Goal: Task Accomplishment & Management: Manage account settings

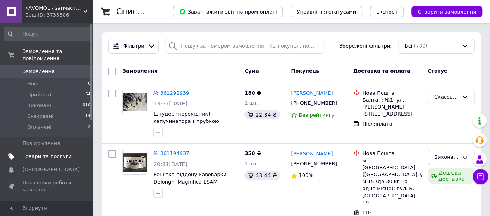
click at [48, 153] on span "Товари та послуги" at bounding box center [46, 156] width 49 height 7
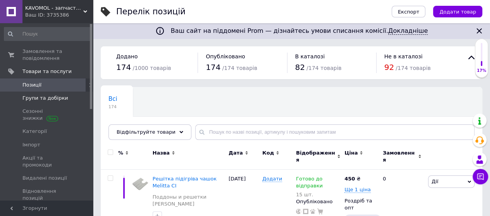
click at [43, 99] on span "Групи та добірки" at bounding box center [45, 98] width 46 height 7
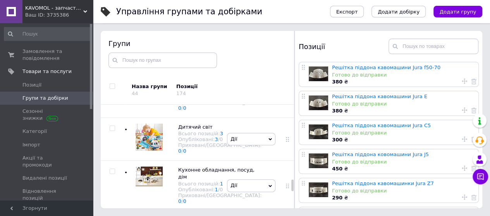
scroll to position [1239, 0]
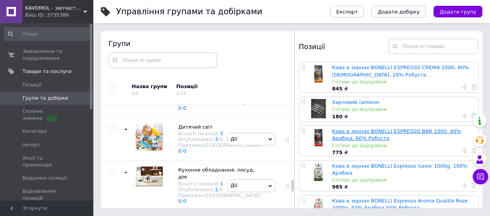
click at [343, 132] on link "Кава в зернах BONELLI ESPRESSO BAR 1000. 40% Арабіка, 60% Робуста" at bounding box center [396, 135] width 129 height 13
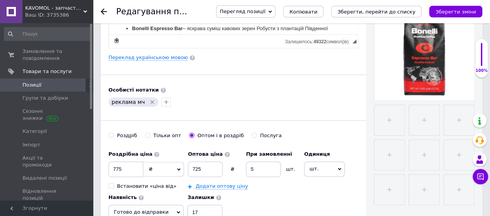
scroll to position [194, 0]
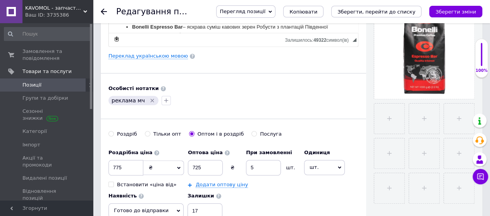
click at [110, 132] on input "Роздріб" at bounding box center [110, 133] width 5 height 5
radio input "true"
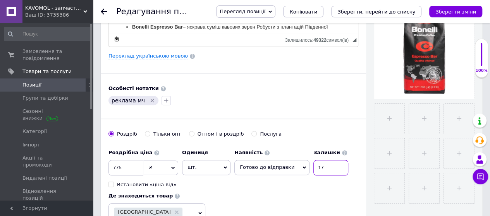
click at [313, 166] on input "17" at bounding box center [330, 167] width 35 height 15
click at [300, 163] on span "Готово до відправки" at bounding box center [271, 167] width 75 height 15
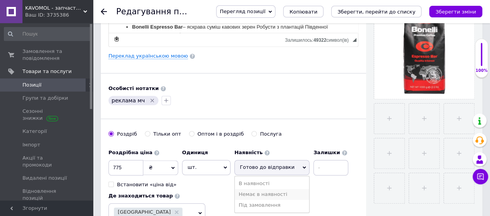
click at [260, 192] on li "Немає в наявності" at bounding box center [272, 194] width 74 height 11
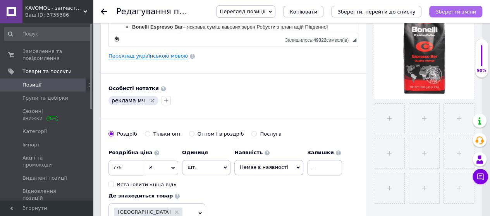
click at [459, 12] on icon "Зберегти зміни" at bounding box center [455, 12] width 41 height 6
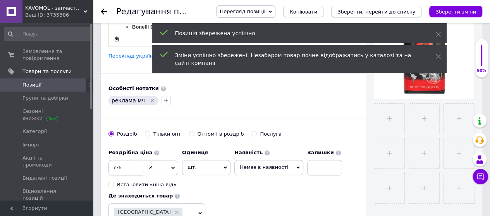
click at [393, 11] on icon "Зберегти, перейти до списку" at bounding box center [376, 12] width 78 height 6
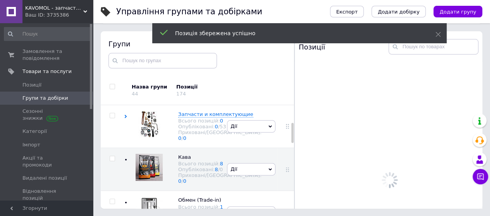
scroll to position [89, 0]
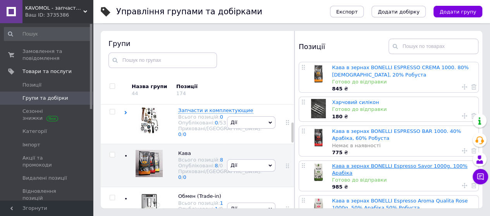
click at [380, 163] on link "Кава в зернах BONELLI Espresso Savor 1000g. 100% Арабіка" at bounding box center [399, 169] width 135 height 13
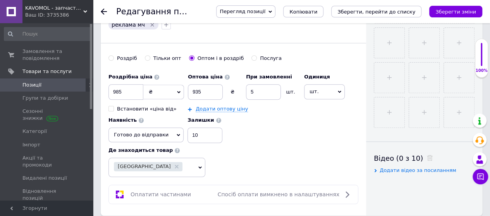
scroll to position [271, 0]
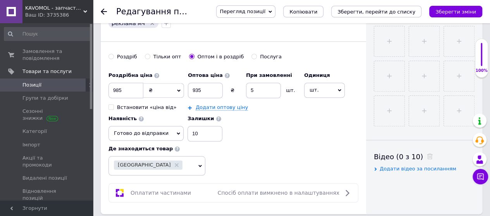
click at [112, 55] on input "Роздріб" at bounding box center [110, 56] width 5 height 5
radio input "true"
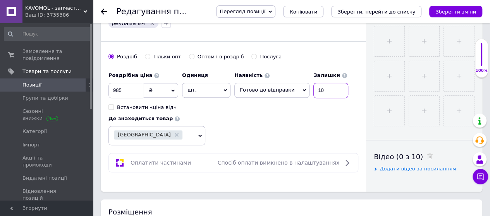
drag, startPoint x: 317, startPoint y: 88, endPoint x: 308, endPoint y: 89, distance: 9.0
click at [313, 89] on input "10" at bounding box center [330, 90] width 35 height 15
click at [302, 89] on icon at bounding box center [303, 90] width 3 height 3
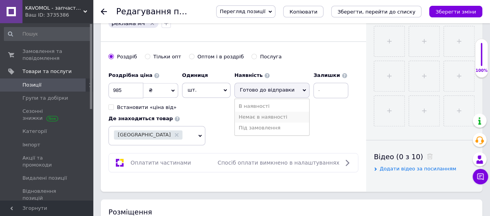
click at [259, 114] on li "Немає в наявності" at bounding box center [272, 117] width 74 height 11
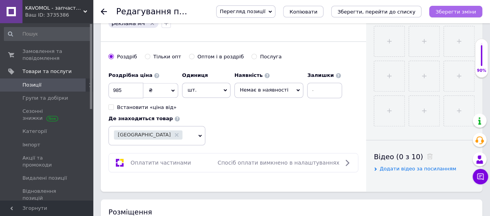
click at [460, 11] on icon "Зберегти зміни" at bounding box center [455, 12] width 41 height 6
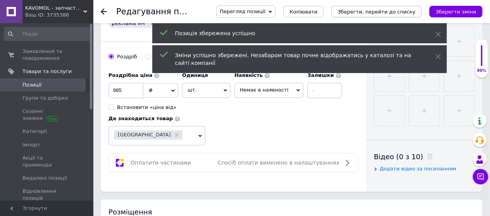
click at [384, 10] on icon "Зберегти, перейти до списку" at bounding box center [376, 12] width 78 height 6
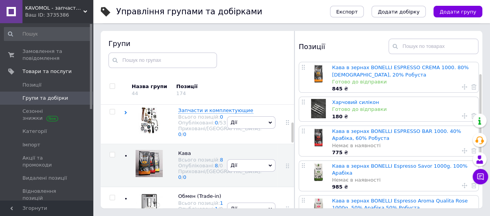
scroll to position [39, 0]
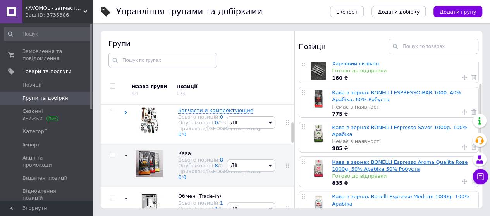
click at [362, 160] on link "Кава в зернах BONELLI Espresso Aroma Qualita Rose 1000g, 50% Арабіка 50% Робуста" at bounding box center [399, 166] width 135 height 13
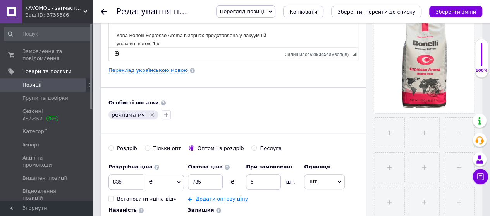
scroll to position [194, 0]
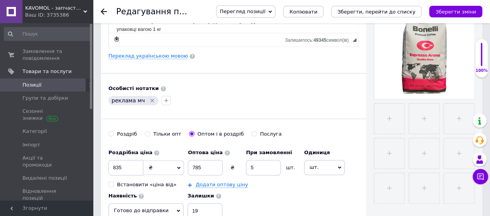
click at [114, 131] on label "Роздріб" at bounding box center [122, 134] width 29 height 7
click at [113, 131] on input "Роздріб" at bounding box center [110, 133] width 5 height 5
radio input "true"
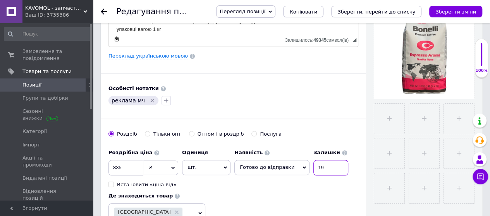
drag, startPoint x: 314, startPoint y: 167, endPoint x: 306, endPoint y: 167, distance: 7.7
click at [313, 167] on input "19" at bounding box center [330, 167] width 35 height 15
drag, startPoint x: 319, startPoint y: 165, endPoint x: 304, endPoint y: 167, distance: 14.9
click at [304, 167] on div "Наявність [PERSON_NAME] до відправки В наявності Немає в наявності Під замовлен…" at bounding box center [291, 161] width 114 height 30
click at [302, 167] on icon at bounding box center [303, 167] width 3 height 3
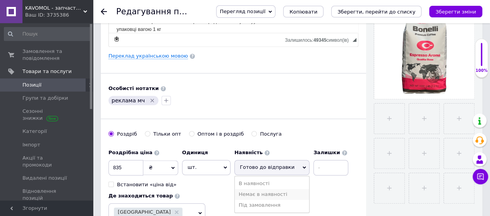
click at [262, 192] on li "Немає в наявності" at bounding box center [272, 194] width 74 height 11
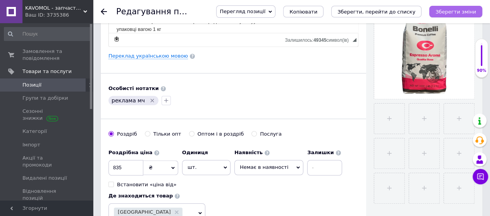
click at [452, 11] on icon "Зберегти зміни" at bounding box center [455, 12] width 41 height 6
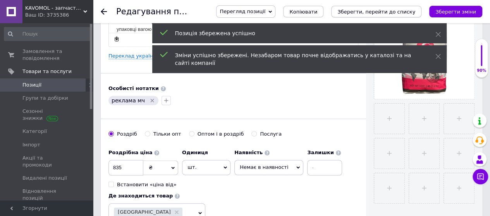
click at [390, 9] on icon "Зберегти, перейти до списку" at bounding box center [376, 12] width 78 height 6
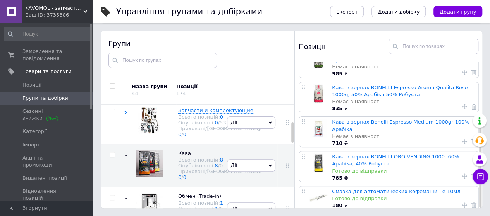
scroll to position [115, 0]
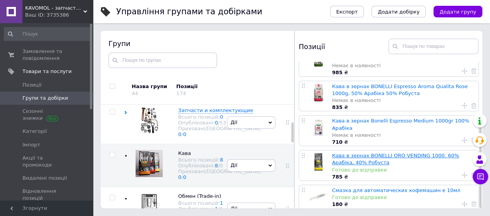
click at [352, 153] on link "Кава в зернах BONELLI ORO VENDING 1000. 60% Арабіка, 40% Робуста" at bounding box center [395, 159] width 127 height 13
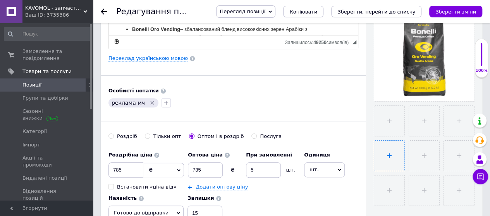
scroll to position [194, 0]
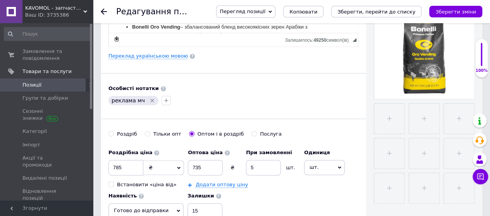
click at [111, 134] on input "Роздріб" at bounding box center [110, 133] width 5 height 5
radio input "true"
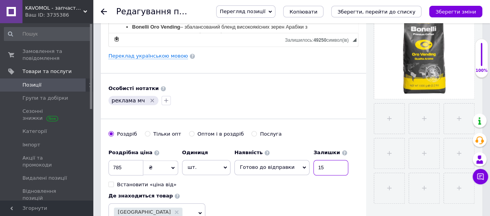
drag, startPoint x: 316, startPoint y: 165, endPoint x: 309, endPoint y: 166, distance: 7.2
click at [313, 166] on input "15" at bounding box center [330, 167] width 35 height 15
click at [298, 163] on span "Готово до відправки" at bounding box center [271, 167] width 75 height 15
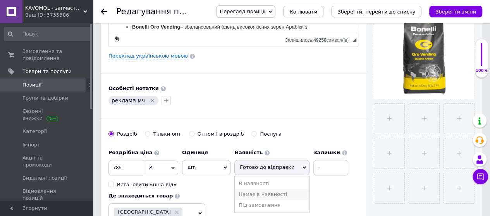
click at [264, 192] on li "Немає в наявності" at bounding box center [272, 194] width 74 height 11
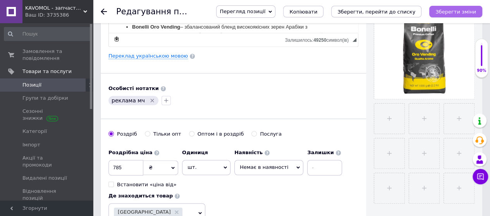
click at [464, 9] on icon "Зберегти зміни" at bounding box center [455, 12] width 41 height 6
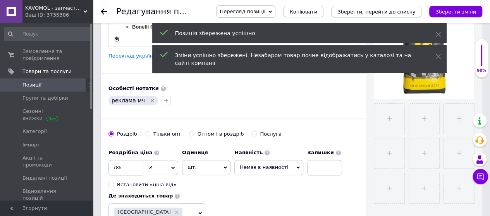
click at [395, 12] on icon "Зберегти, перейти до списку" at bounding box center [376, 12] width 78 height 6
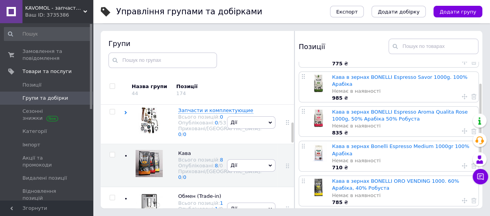
scroll to position [37, 0]
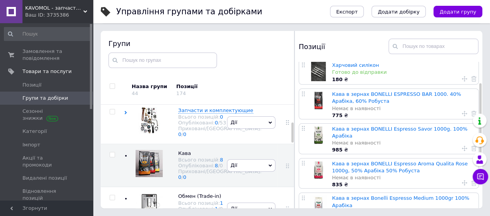
drag, startPoint x: 37, startPoint y: 58, endPoint x: 143, endPoint y: 63, distance: 106.6
click at [37, 58] on span "Замовлення та повідомлення" at bounding box center [46, 55] width 49 height 14
